Goal: Task Accomplishment & Management: Manage account settings

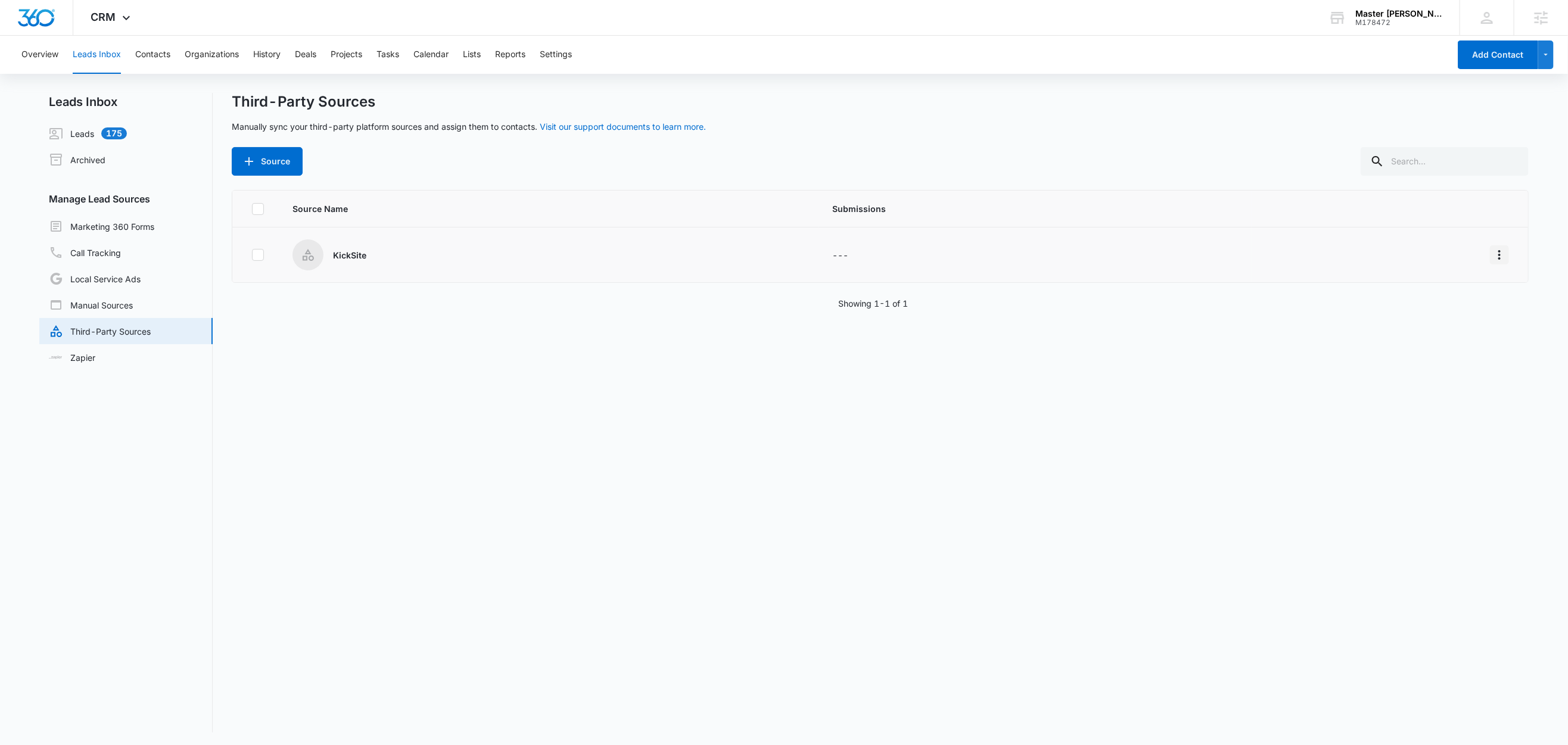
click at [1493, 254] on icon "Overflow Menu" at bounding box center [1500, 255] width 14 height 14
click at [1416, 306] on div "Edit" at bounding box center [1433, 306] width 67 height 8
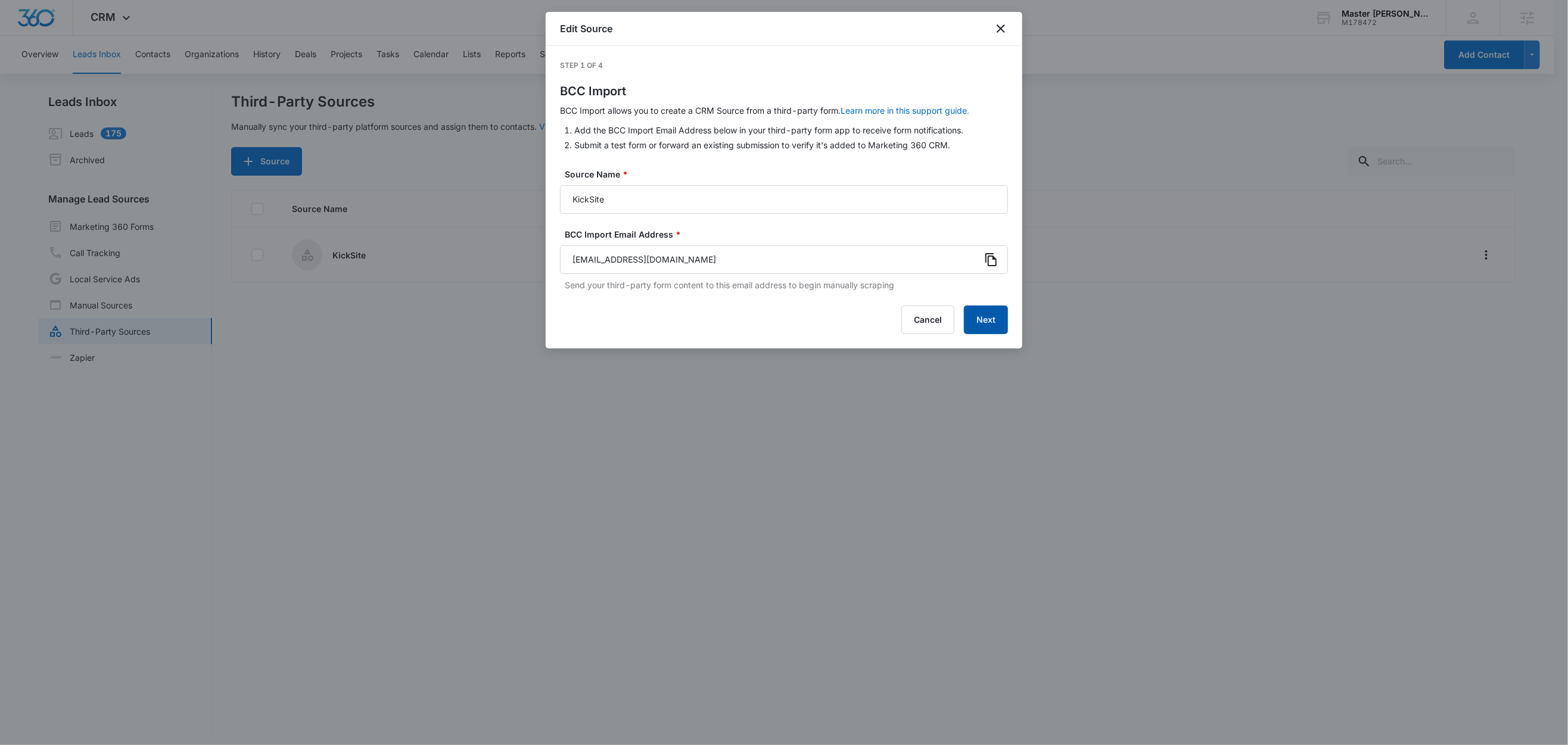
click at [977, 312] on button "Next" at bounding box center [986, 320] width 44 height 29
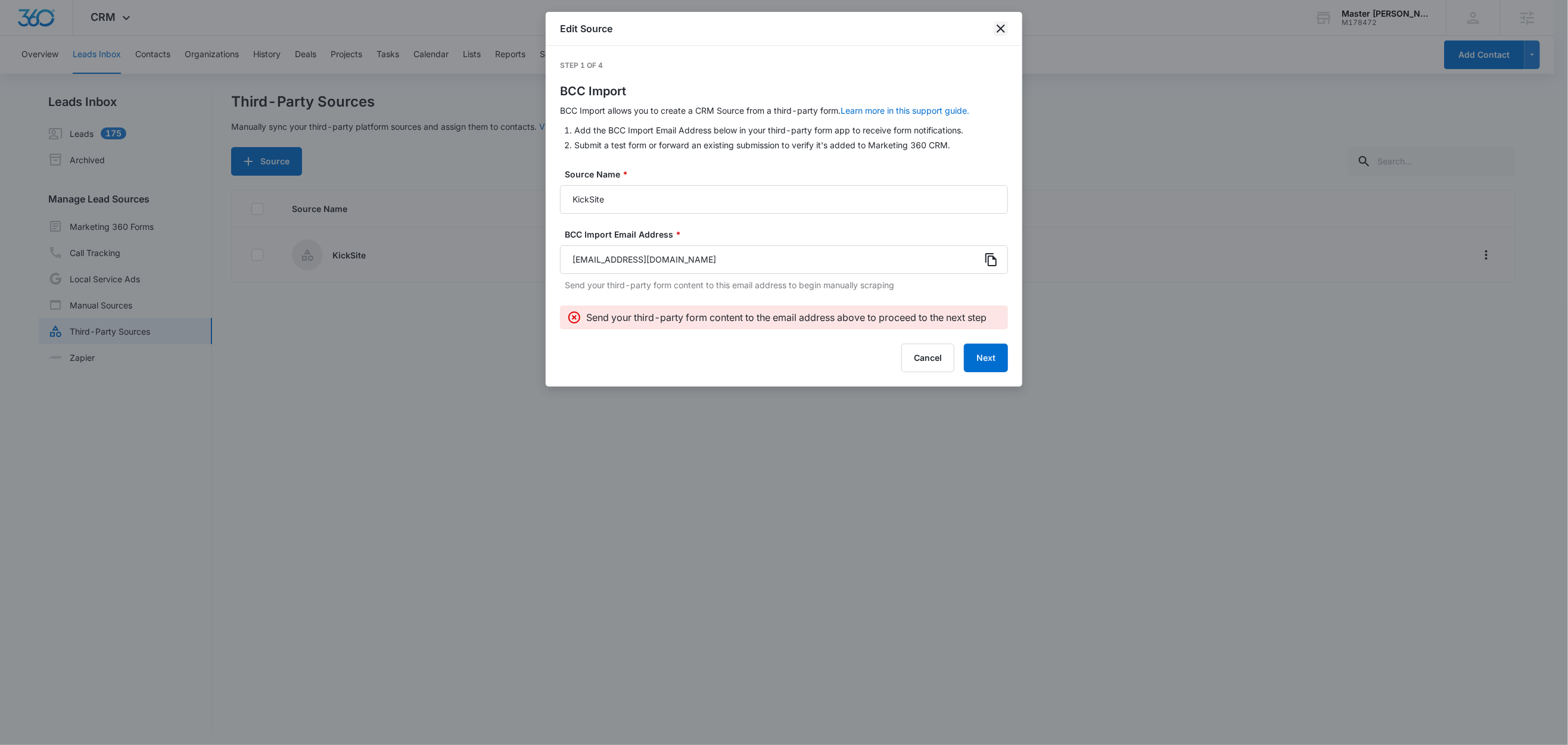
click at [1003, 27] on icon "close" at bounding box center [1001, 28] width 14 height 14
